Goal: Find specific page/section: Find specific page/section

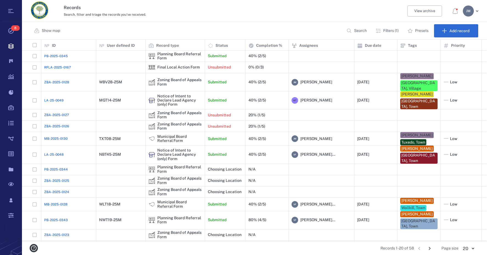
click at [392, 31] on p "Filters (1)" at bounding box center [390, 30] width 15 height 5
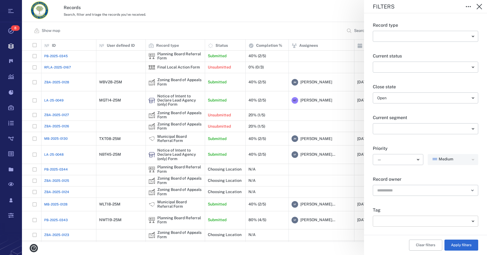
click at [431, 220] on body "Tasks 8 Records Boards Dashboard Reports Record types Guide steps Rules Form bu…" at bounding box center [243, 127] width 487 height 255
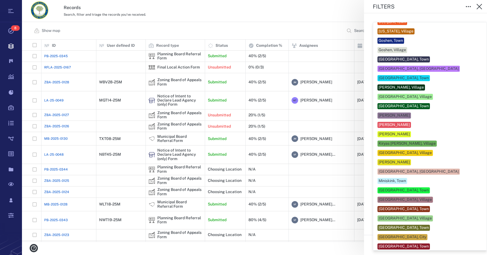
scroll to position [82, 0]
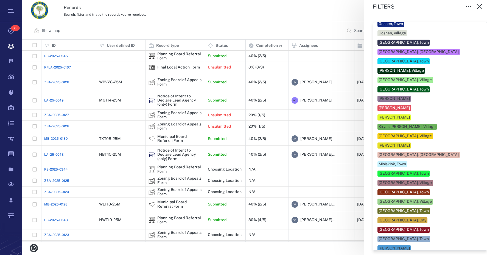
click at [404, 180] on div "[GEOGRAPHIC_DATA], Village" at bounding box center [405, 182] width 53 height 5
type input "**"
click at [479, 171] on div at bounding box center [243, 127] width 487 height 255
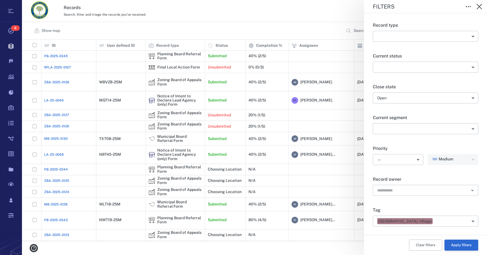
click at [455, 243] on button "Apply filters" at bounding box center [462, 244] width 34 height 11
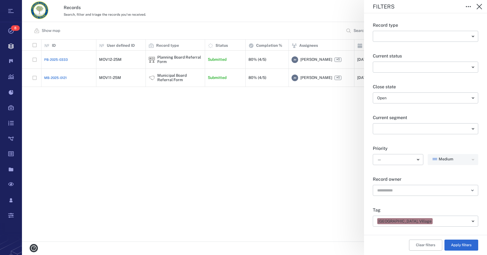
click at [174, 77] on div "Filters Record type ​ ​ Current status ​ ​ Close state Open ***** ​ Current seg…" at bounding box center [254, 127] width 465 height 255
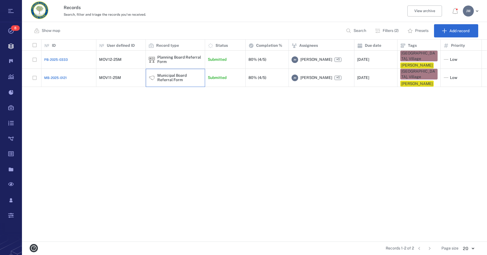
click at [174, 77] on div "Municipal Board Referral Form" at bounding box center [179, 77] width 45 height 9
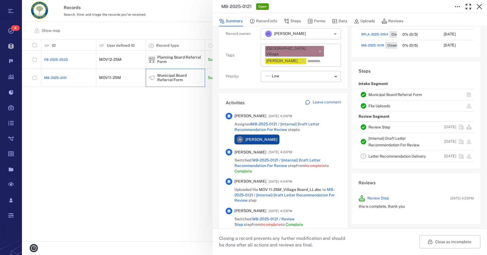
scroll to position [110, 0]
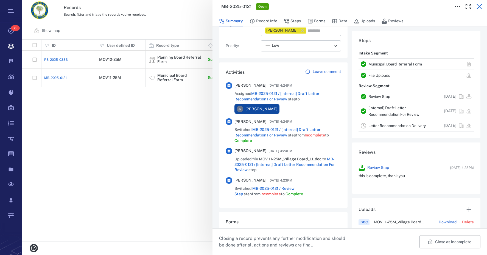
click at [479, 8] on icon "button" at bounding box center [479, 6] width 7 height 7
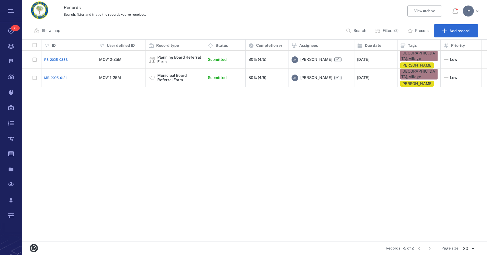
click at [466, 14] on div "[PERSON_NAME]" at bounding box center [468, 10] width 11 height 11
click at [441, 48] on span "Log out" at bounding box center [439, 47] width 13 height 5
